Goal: Information Seeking & Learning: Learn about a topic

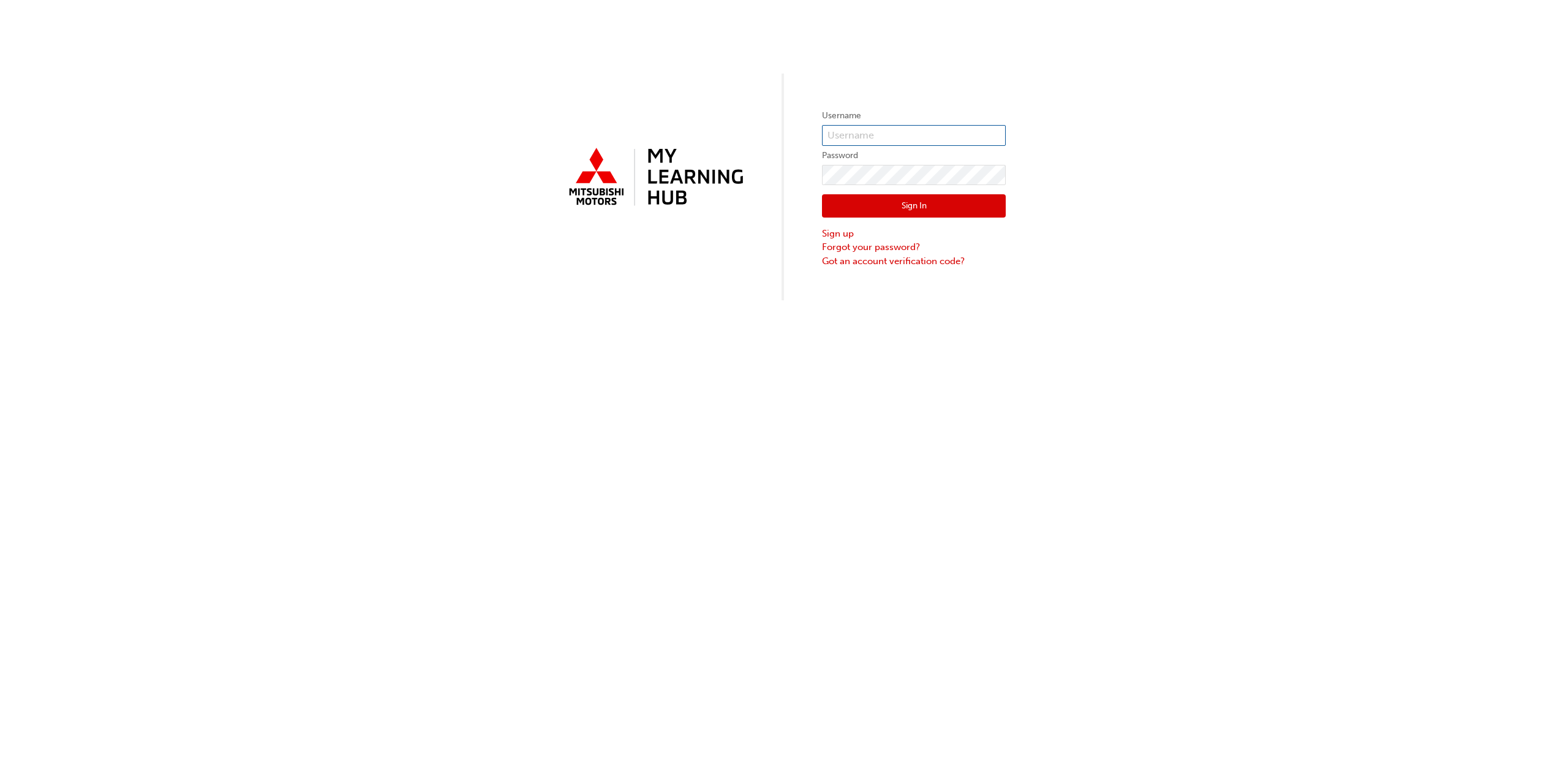
click at [918, 132] on input "text" at bounding box center [913, 135] width 184 height 21
click at [888, 133] on input "text" at bounding box center [913, 135] width 184 height 21
paste input "0005880737"
type input "0005880737"
click at [879, 206] on button "Sign In" at bounding box center [913, 206] width 184 height 24
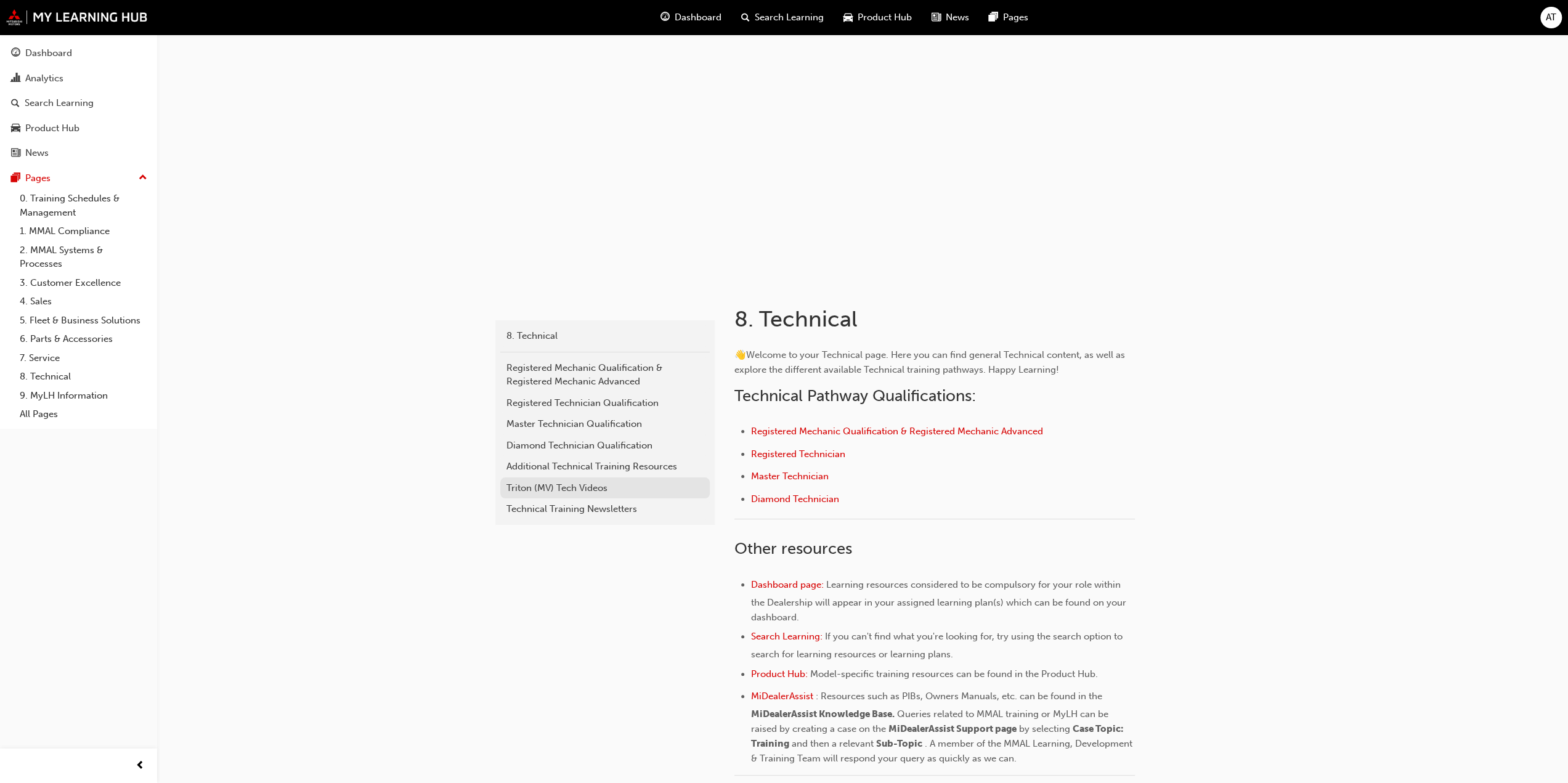
click at [579, 491] on div "Triton (MV) Tech Videos" at bounding box center [605, 488] width 197 height 14
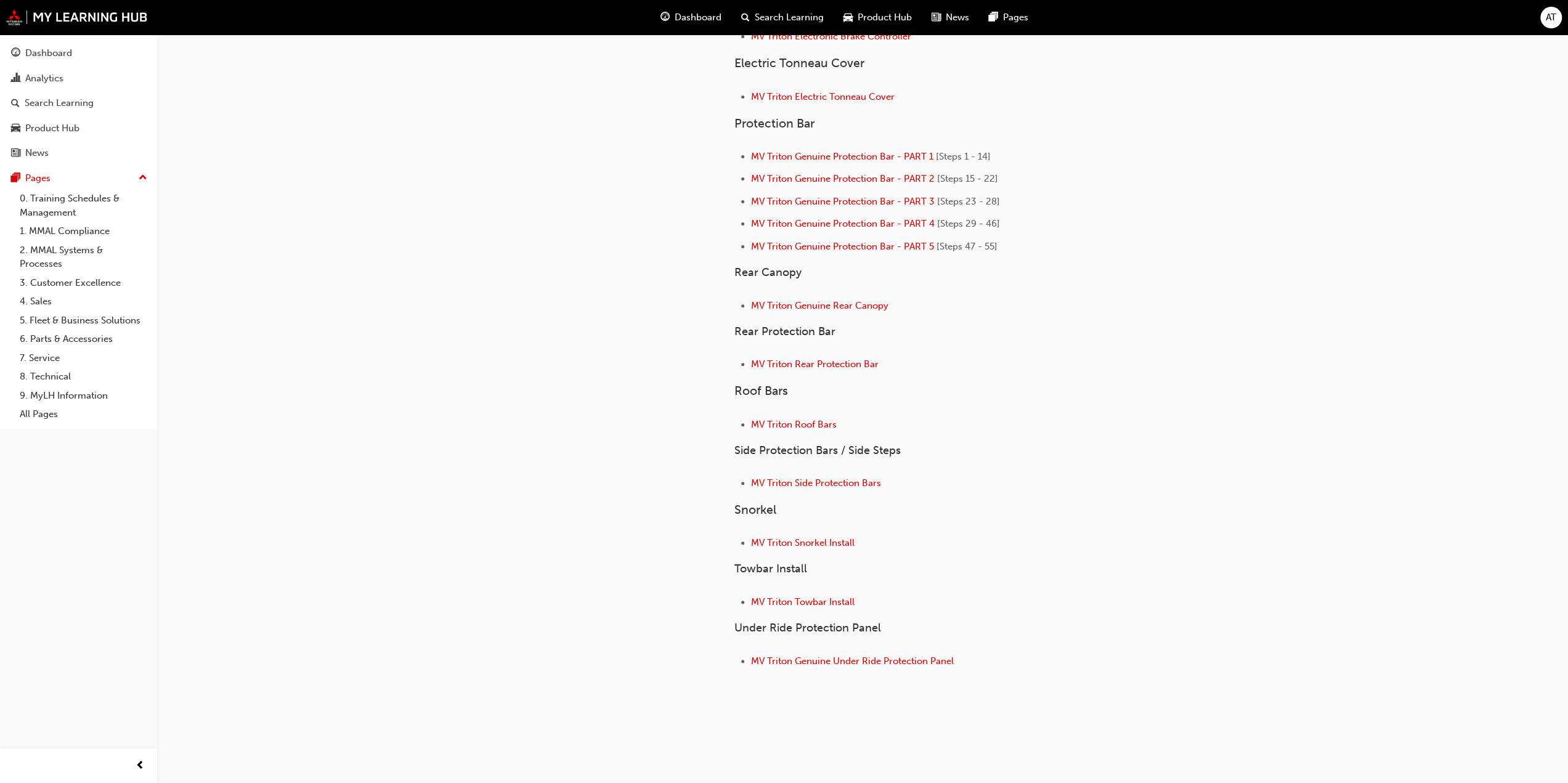
scroll to position [335, 0]
click at [811, 356] on span "MV Triton Rear Protection Bar" at bounding box center [815, 361] width 128 height 11
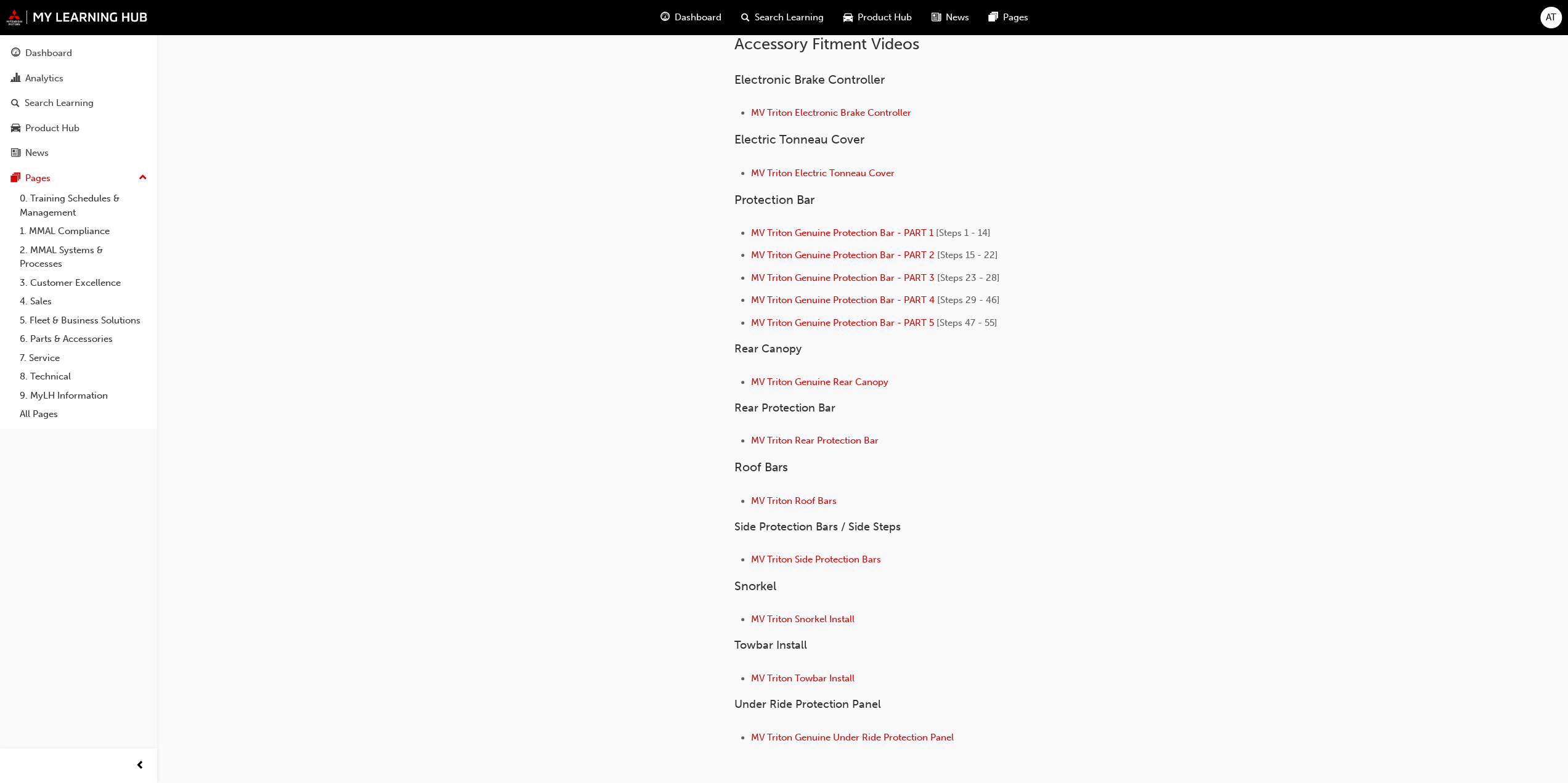
scroll to position [185, 0]
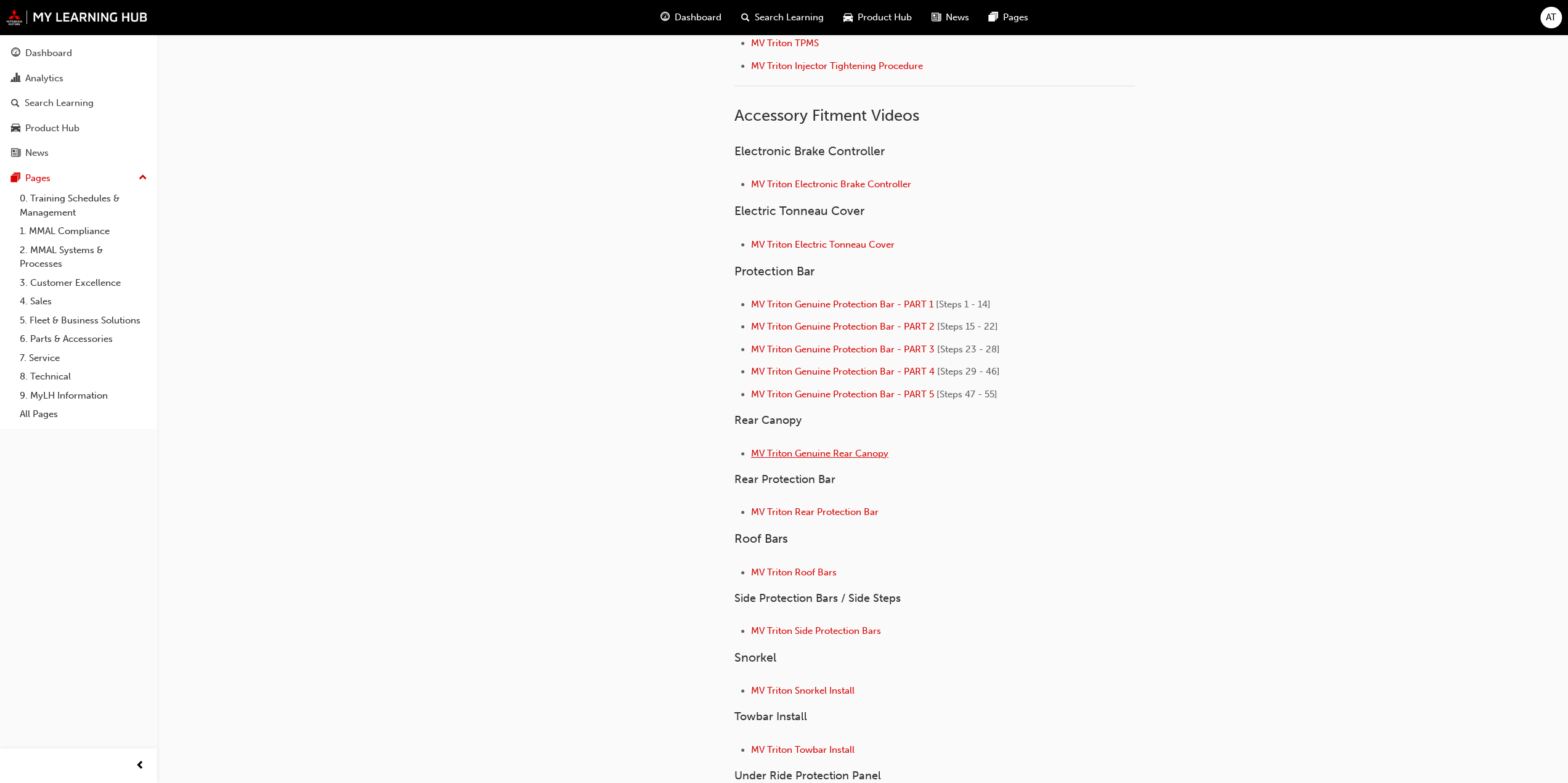
click at [845, 448] on span "MV Triton Genuine Rear Canopy" at bounding box center [820, 454] width 138 height 11
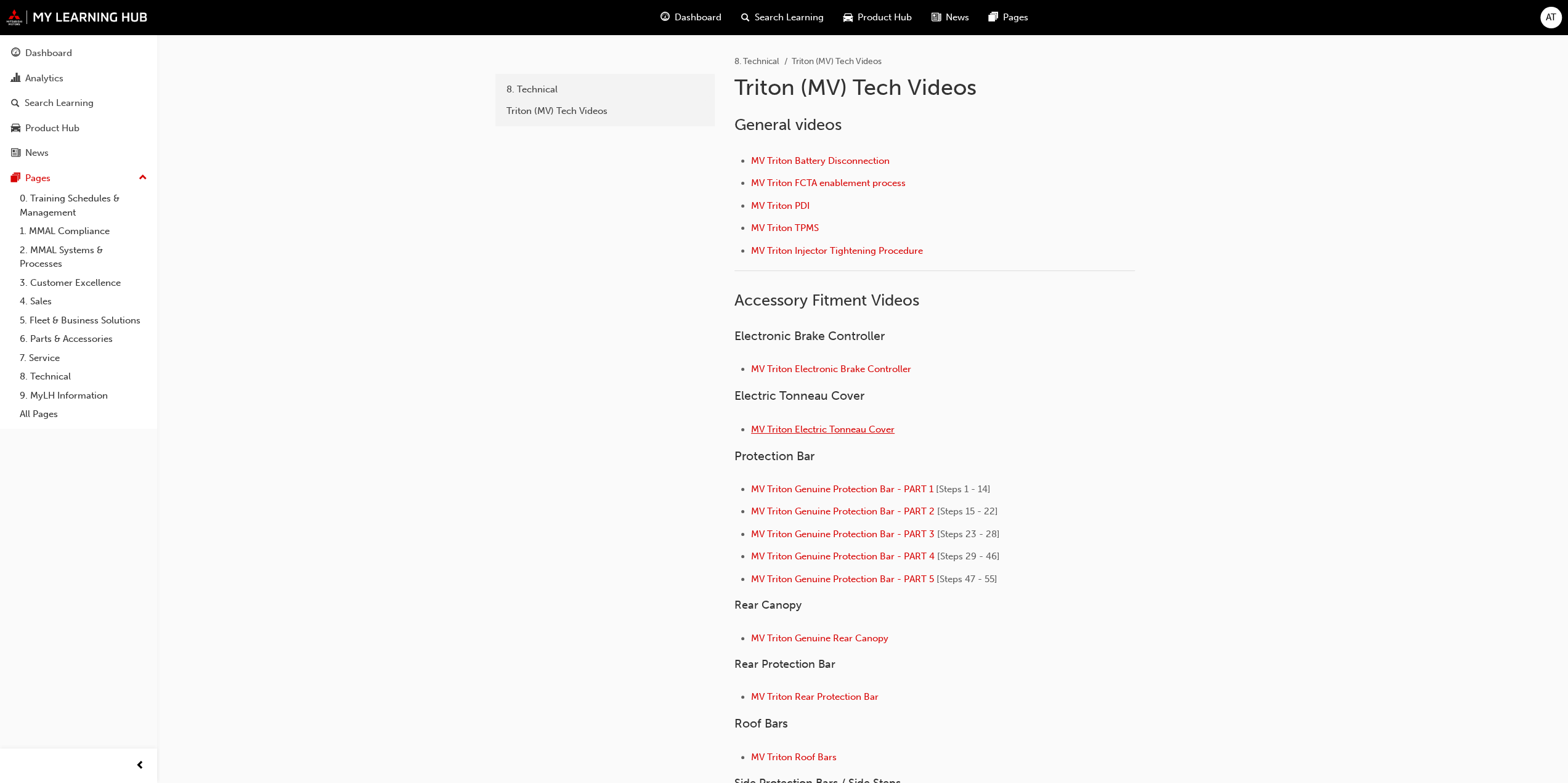
click at [849, 428] on span "MV Triton Electric Tonneau Cover" at bounding box center [823, 429] width 144 height 11
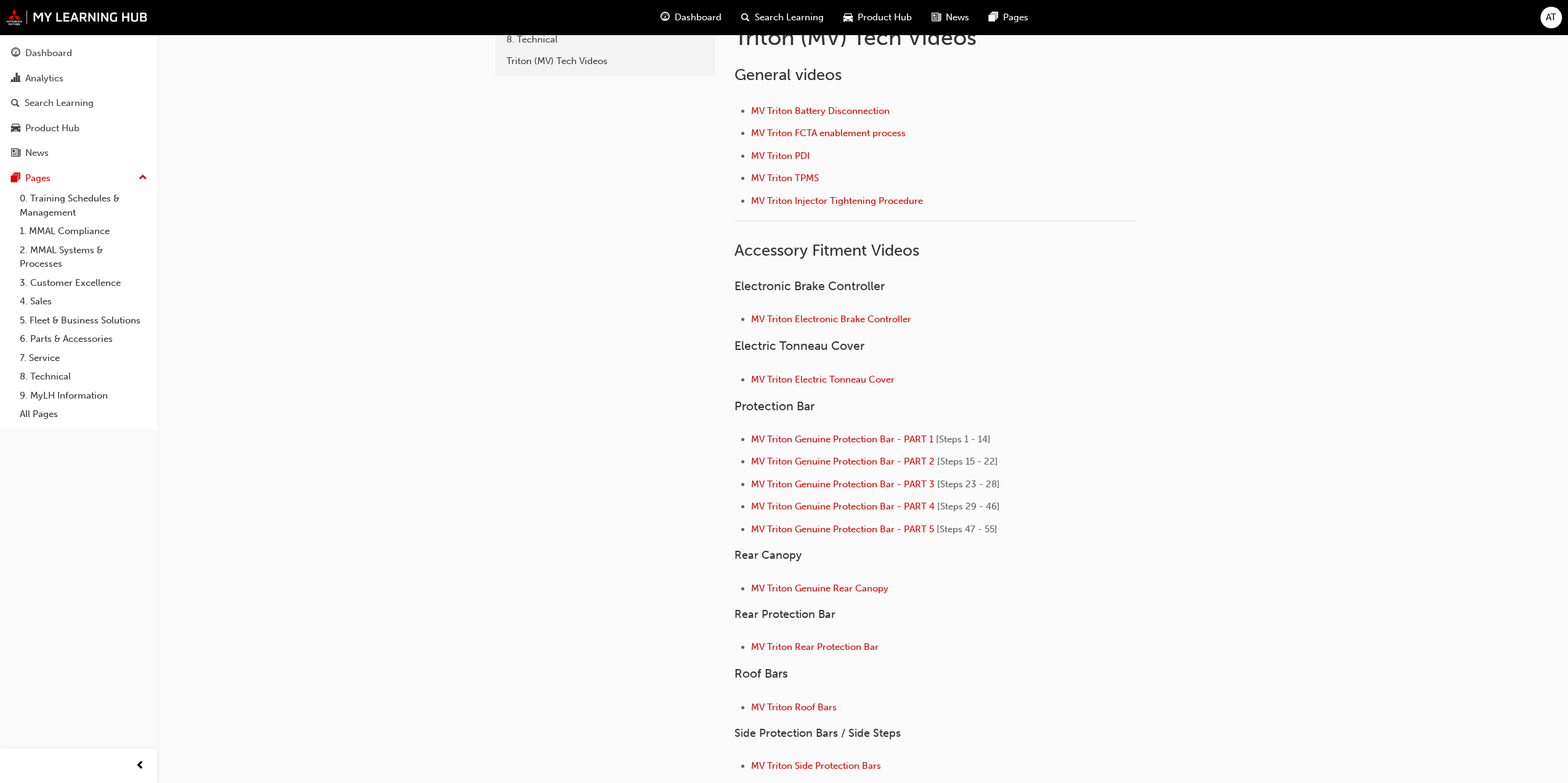
scroll to position [185, 0]
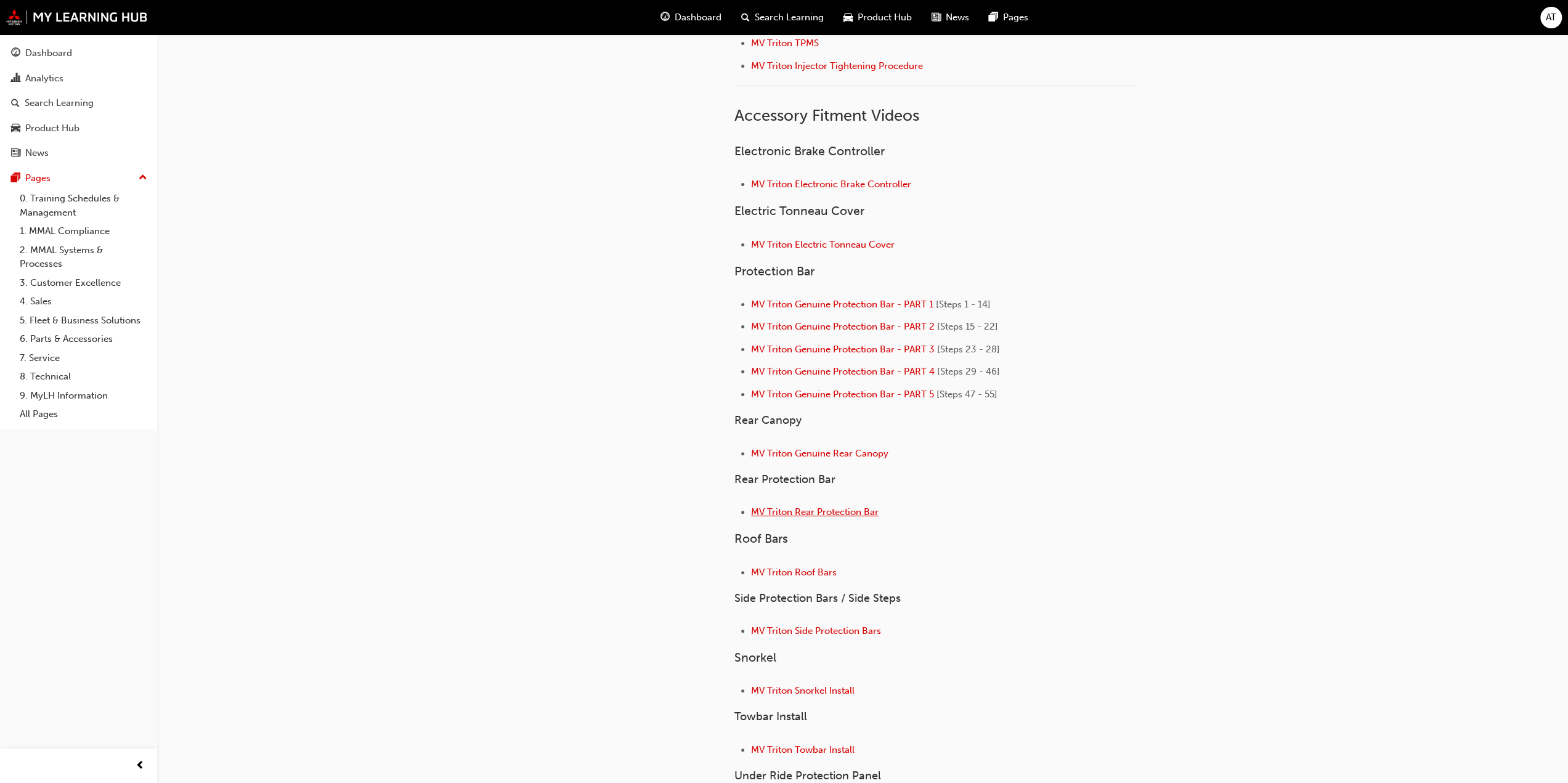
click at [862, 510] on span "MV Triton Rear Protection Bar" at bounding box center [815, 512] width 128 height 11
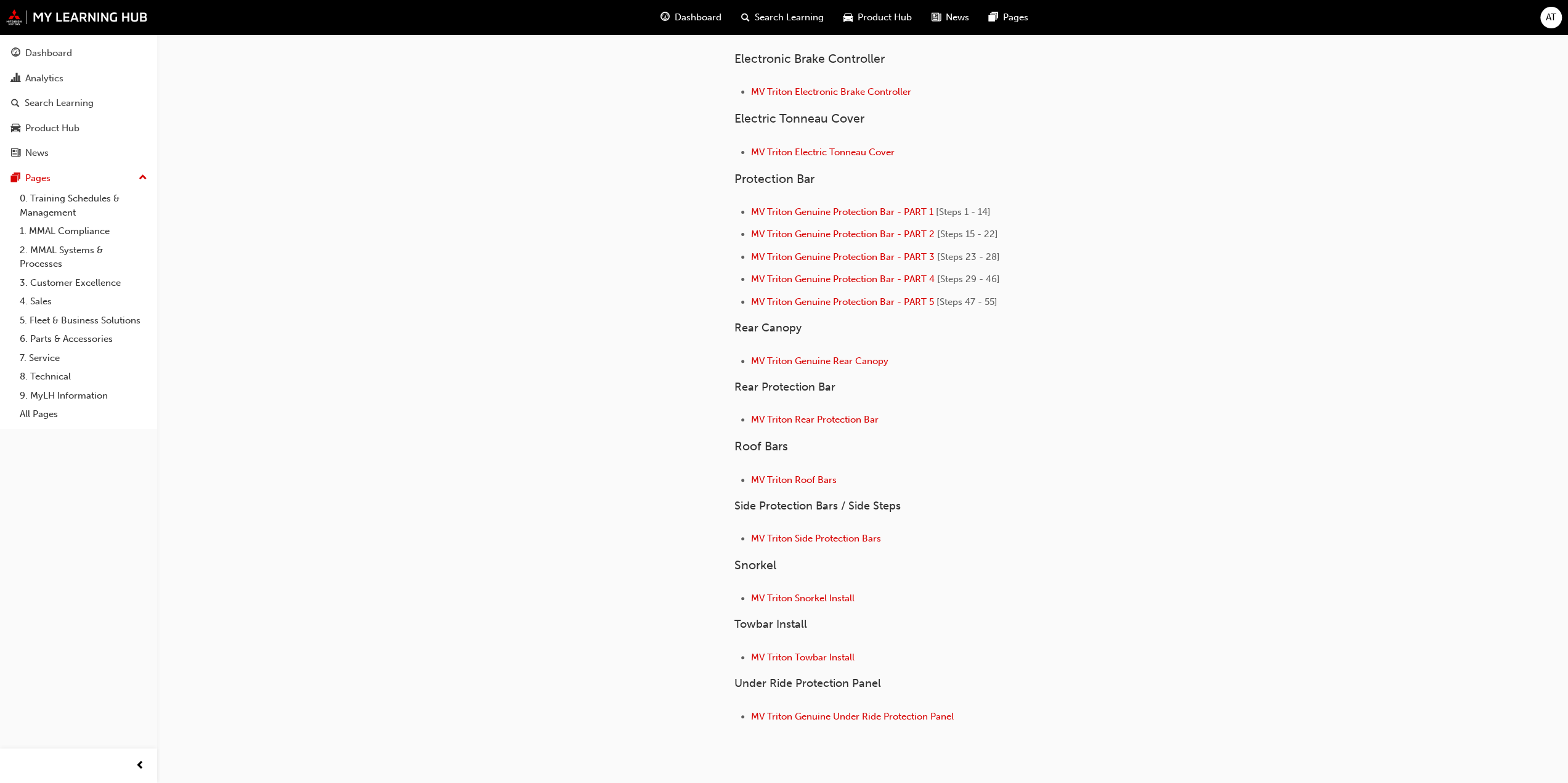
scroll to position [212, 0]
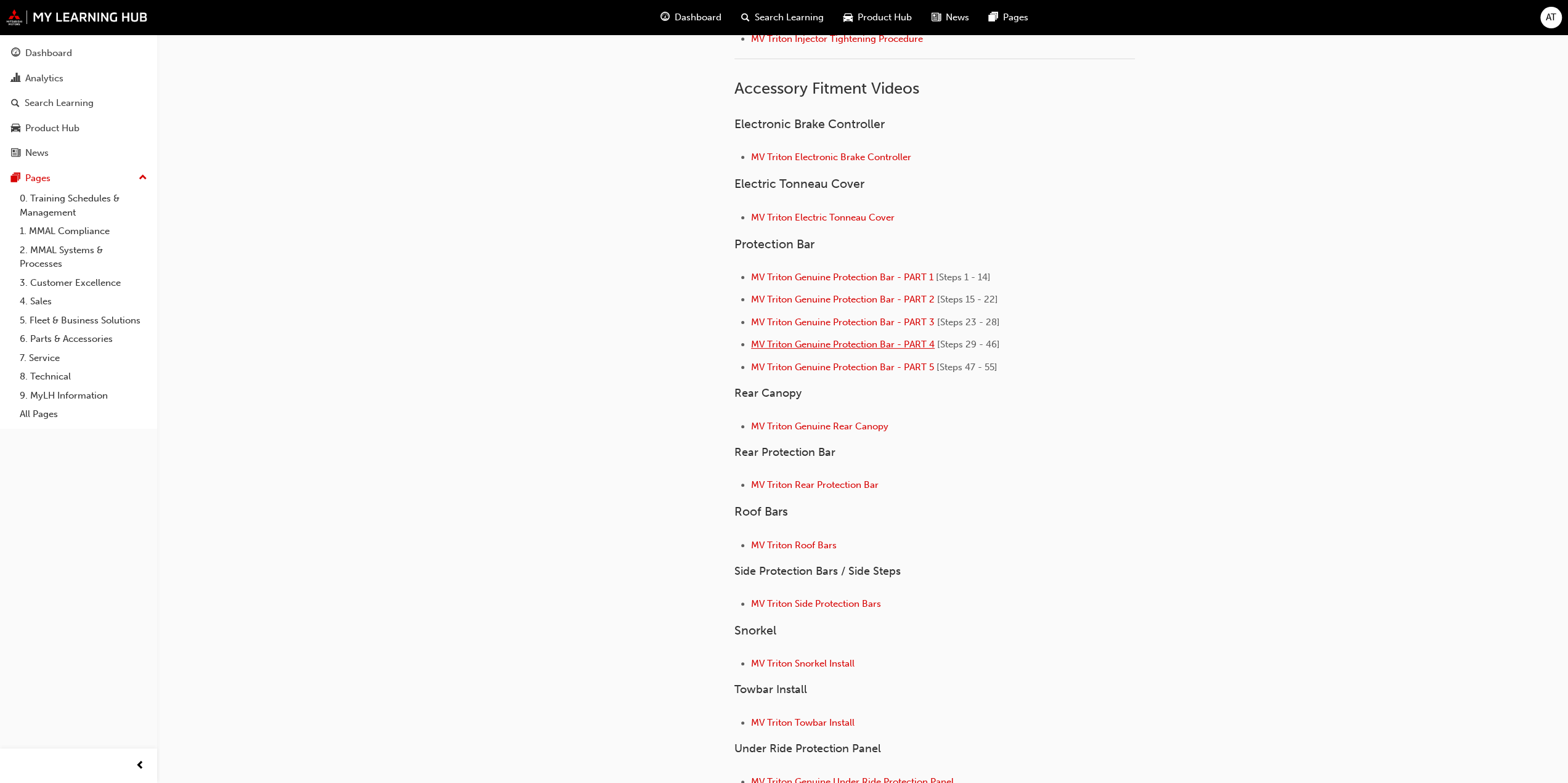
drag, startPoint x: 883, startPoint y: 336, endPoint x: 743, endPoint y: 320, distance: 140.9
click at [468, 326] on div "fe22b083-6956-436f-a8bc-e35fb24ef100 8. Technical Triton (MV) Tech Videos 8. Te…" at bounding box center [784, 349] width 1568 height 1123
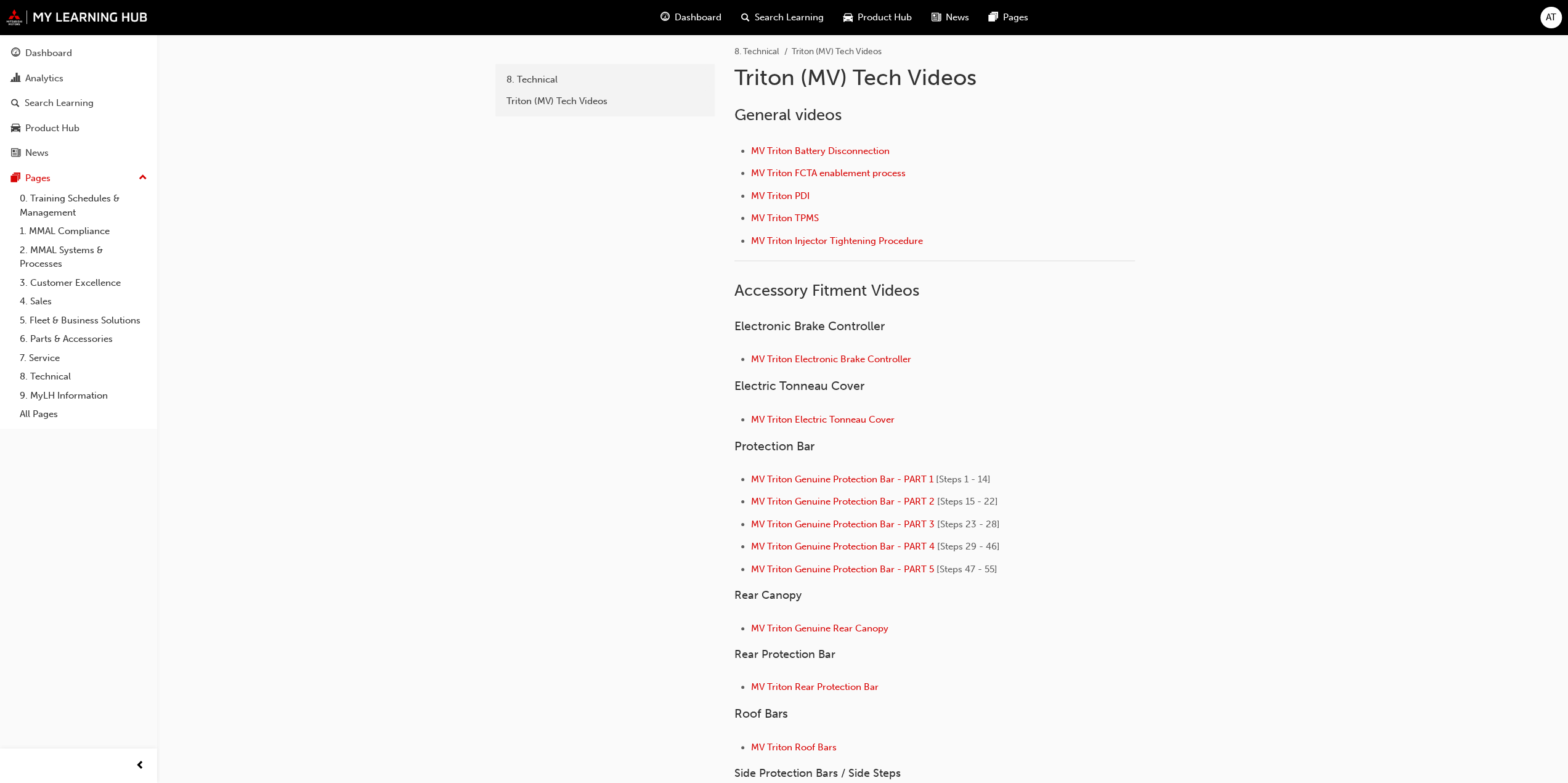
scroll to position [0, 0]
